Goal: Transaction & Acquisition: Book appointment/travel/reservation

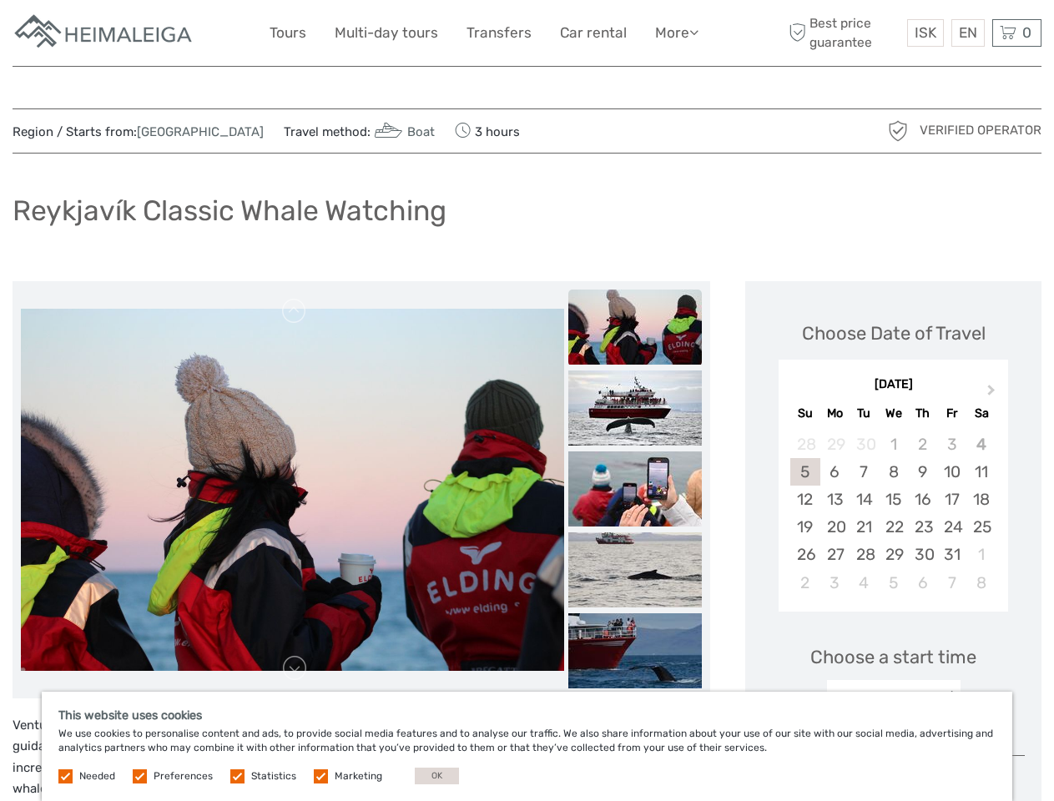
click at [675, 33] on link "More" at bounding box center [676, 33] width 43 height 24
click at [695, 32] on icon at bounding box center [693, 32] width 9 height 14
click at [924, 33] on span "ISK" at bounding box center [925, 32] width 22 height 17
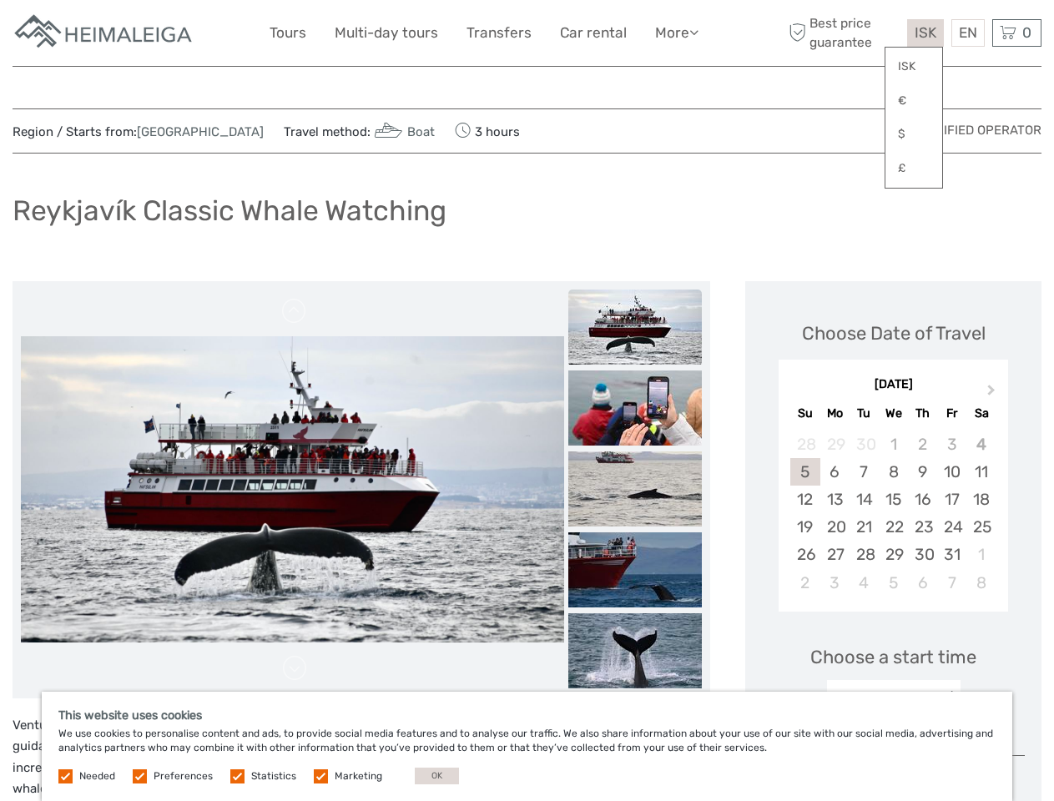
click at [967, 33] on div "EN English Español Deutsch" at bounding box center [967, 33] width 33 height 28
click at [1016, 33] on div "0 Items Total 0 ISK Checkout The shopping cart is empty." at bounding box center [1016, 33] width 49 height 28
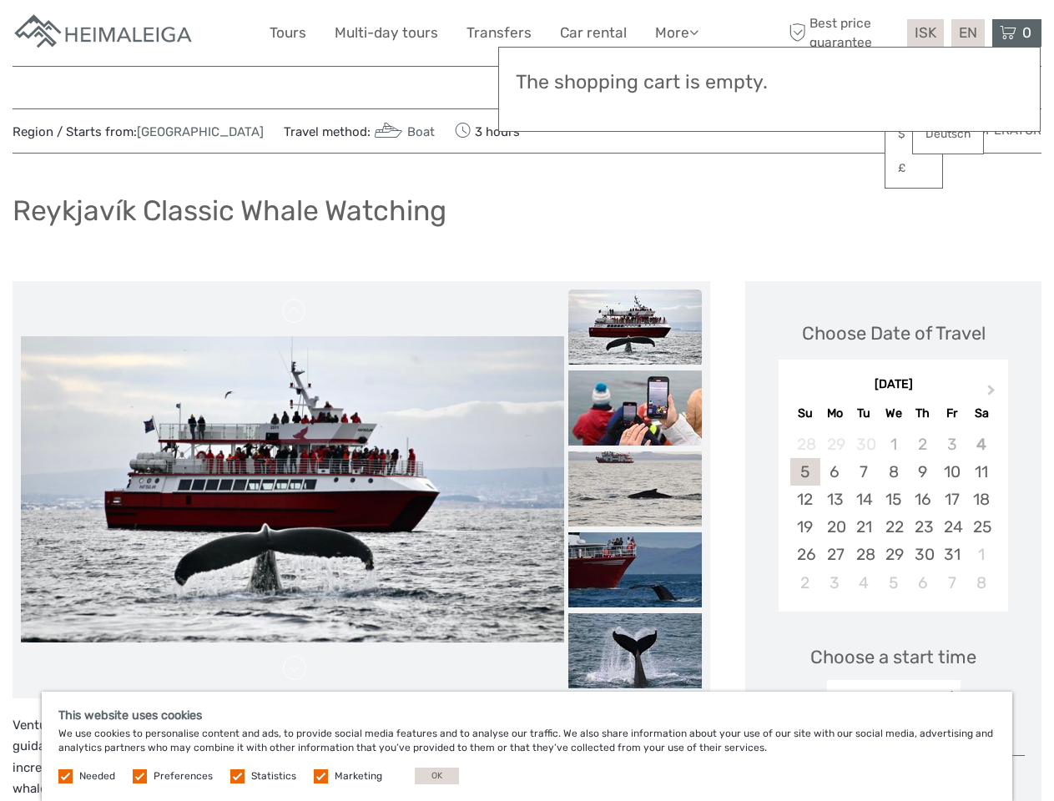
click at [292, 490] on img at bounding box center [292, 488] width 543 height 305
click at [295, 311] on link at bounding box center [294, 311] width 27 height 27
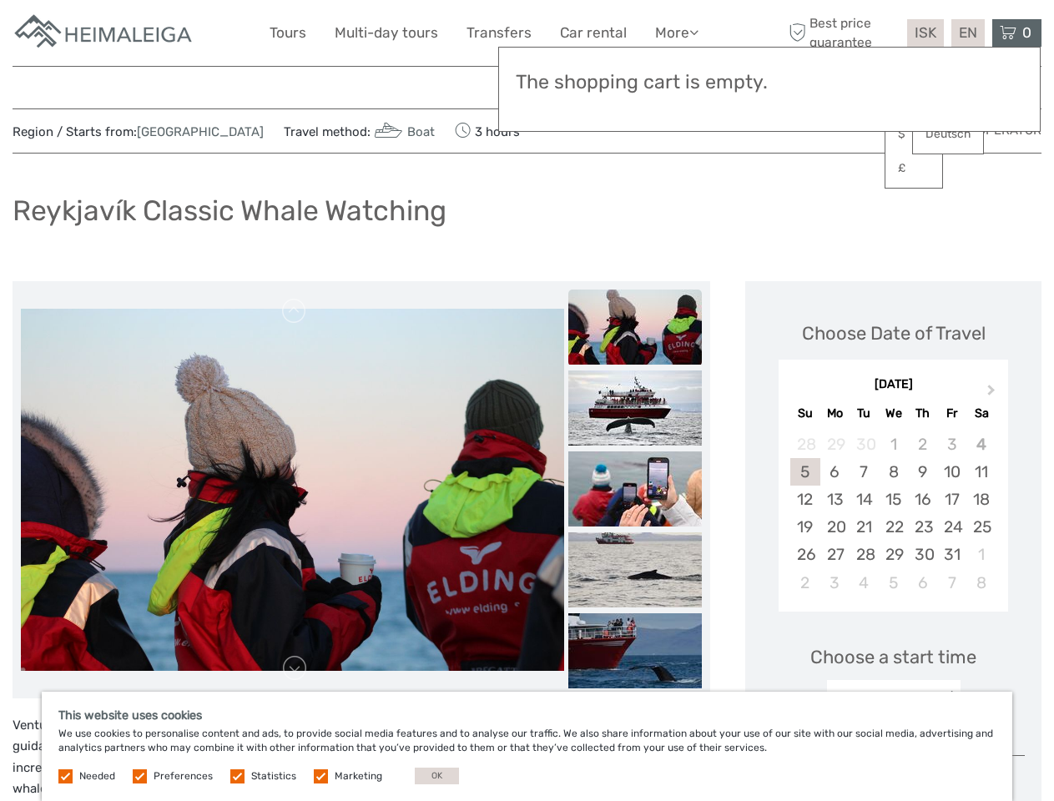
click at [295, 668] on link at bounding box center [294, 668] width 27 height 27
click at [635, 85] on h3 "The shopping cart is empty." at bounding box center [769, 82] width 507 height 23
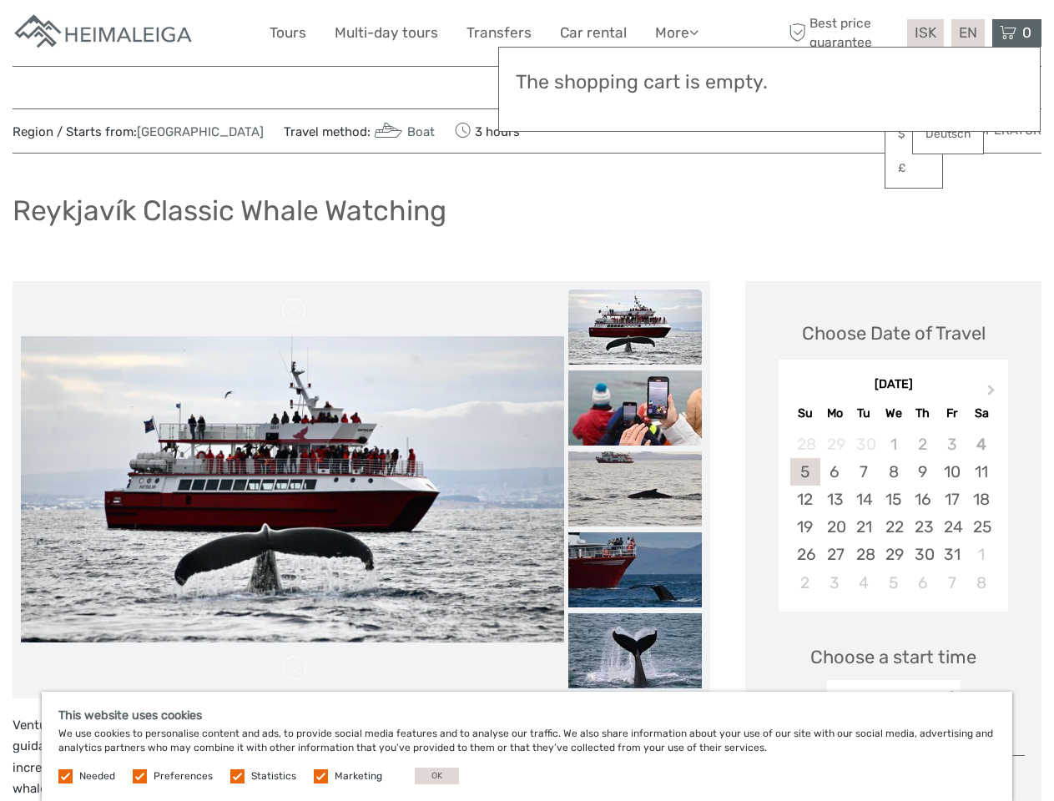
click at [635, 84] on h3 "The shopping cart is empty." at bounding box center [769, 82] width 507 height 23
